Goal: Task Accomplishment & Management: Use online tool/utility

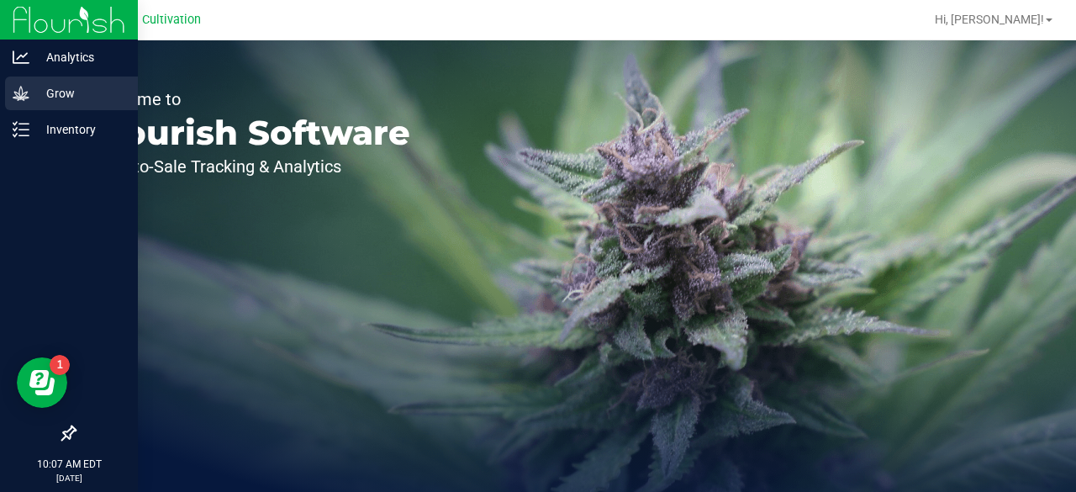
click at [60, 98] on p "Grow" at bounding box center [79, 93] width 101 height 20
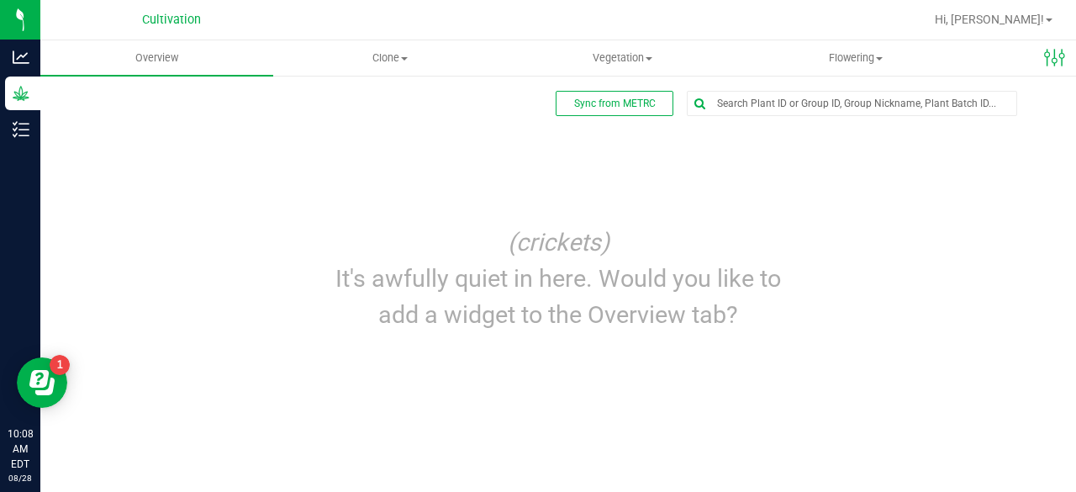
click at [400, 75] on link "Clone Create plants Cloning groups Cloning plant batches Apply to plants" at bounding box center [389, 57] width 233 height 35
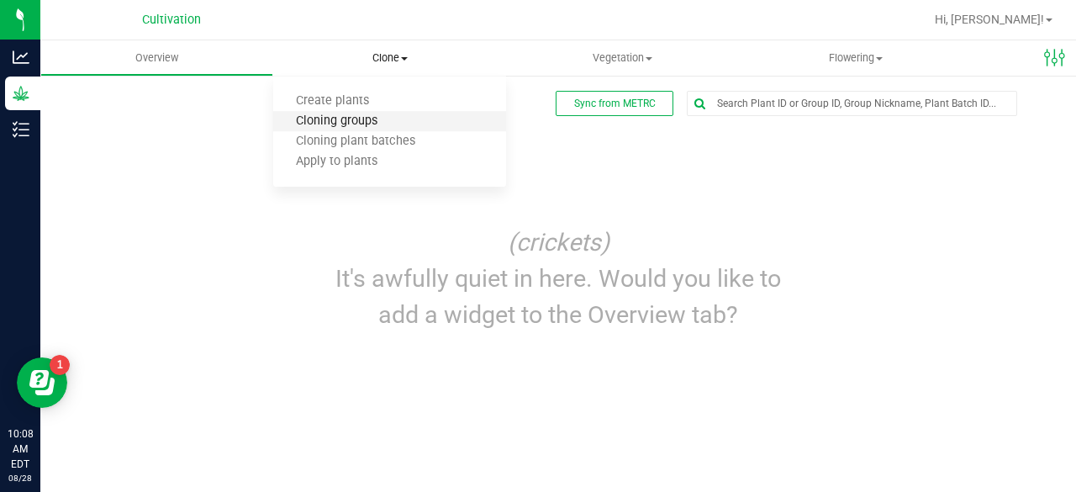
click at [368, 117] on span "Cloning groups" at bounding box center [336, 121] width 127 height 14
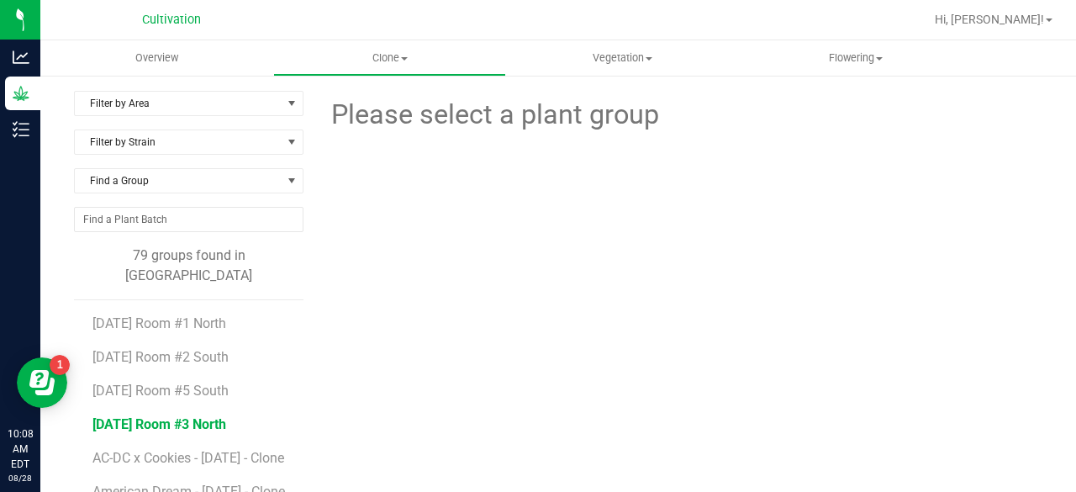
click at [188, 416] on span "[DATE] Room #3 North" at bounding box center [160, 424] width 134 height 16
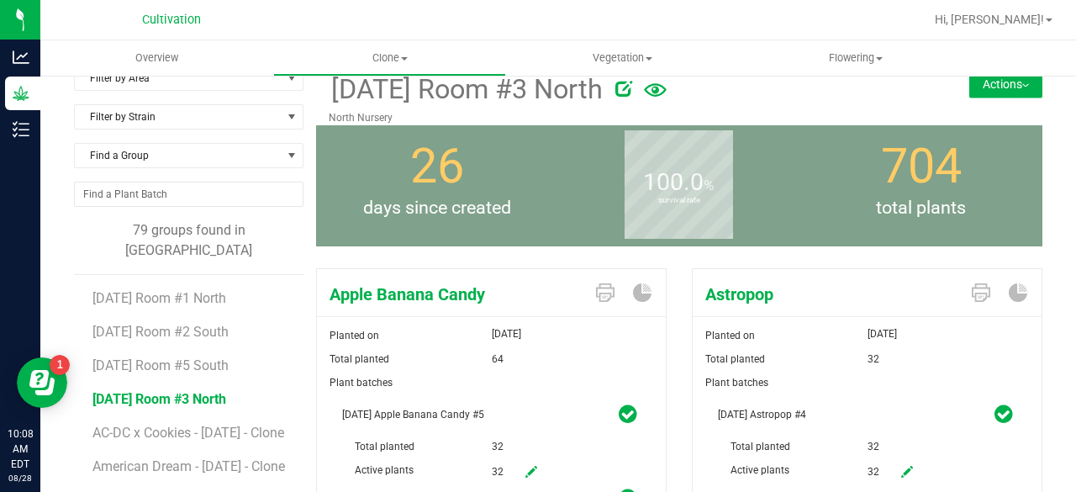
scroll to position [4, 0]
